Goal: Obtain resource: Obtain resource

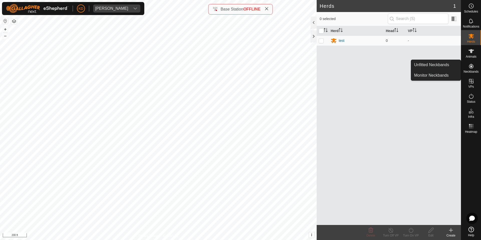
click at [471, 67] on link "Unfitted Neckbands" at bounding box center [456, 65] width 50 height 10
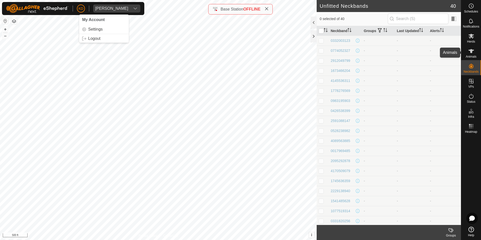
click at [470, 54] on icon at bounding box center [471, 51] width 6 height 6
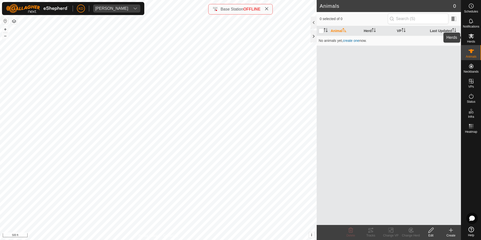
click at [472, 40] on span "Herds" at bounding box center [471, 41] width 8 height 3
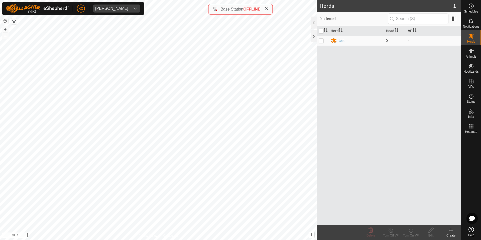
click at [451, 236] on div "Create" at bounding box center [451, 235] width 20 height 5
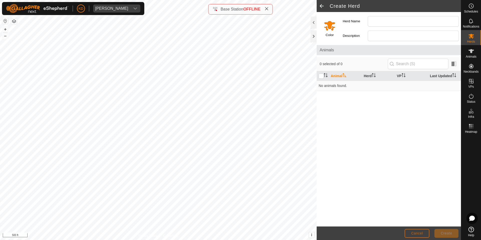
click at [411, 231] on button "Cancel" at bounding box center [417, 233] width 25 height 9
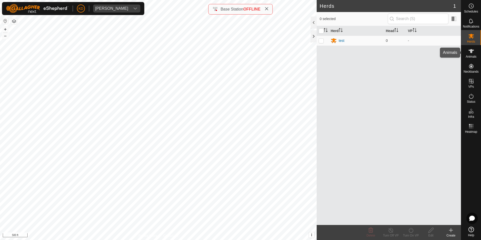
click at [472, 53] on icon at bounding box center [471, 51] width 6 height 6
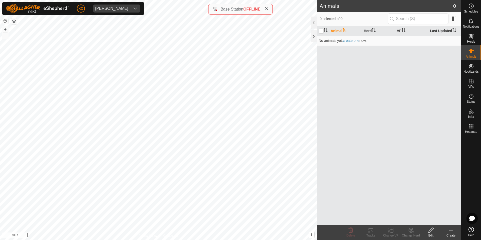
click at [452, 231] on icon at bounding box center [451, 230] width 6 height 6
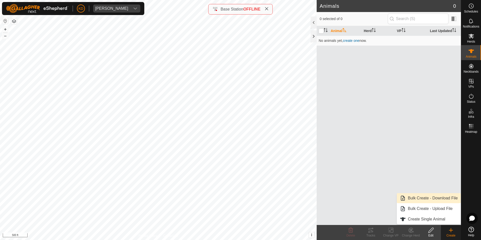
click at [443, 198] on link "Bulk Create - Download File" at bounding box center [429, 198] width 64 height 10
